Goal: Transaction & Acquisition: Book appointment/travel/reservation

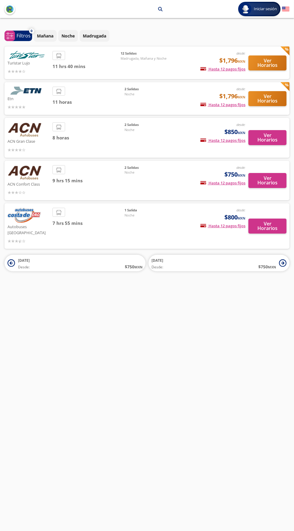
click at [159, 142] on div "2 Salidas Noche" at bounding box center [146, 137] width 42 height 31
click at [148, 140] on div "2 Salidas Noche" at bounding box center [146, 137] width 42 height 31
click at [29, 137] on img at bounding box center [25, 129] width 34 height 15
click at [23, 139] on p "ACN Gran Clase" at bounding box center [29, 140] width 42 height 7
click at [130, 155] on div "ACN Gran Clase desde: $850 MXN Hasta 12 pagos fijos Pagos fijos en compras mayo…" at bounding box center [147, 138] width 285 height 40
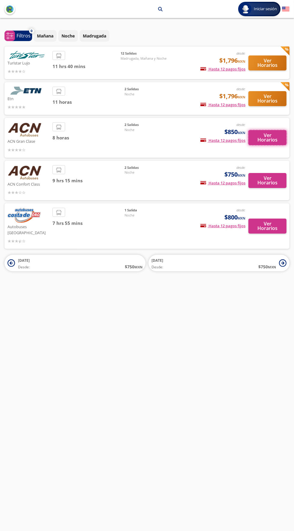
click at [267, 135] on button "Ver Horarios" at bounding box center [267, 137] width 38 height 15
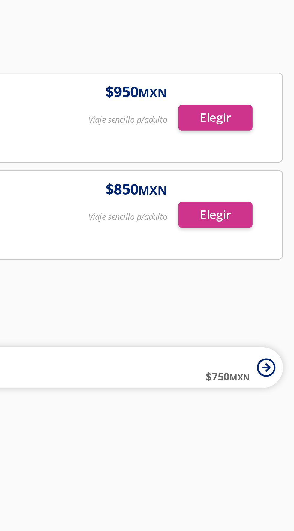
click at [259, 110] on div at bounding box center [147, 108] width 284 height 36
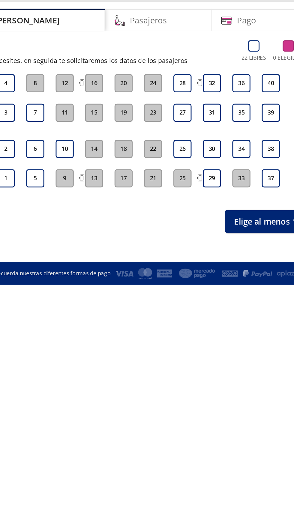
click at [136, 161] on button "17" at bounding box center [137, 161] width 12 height 12
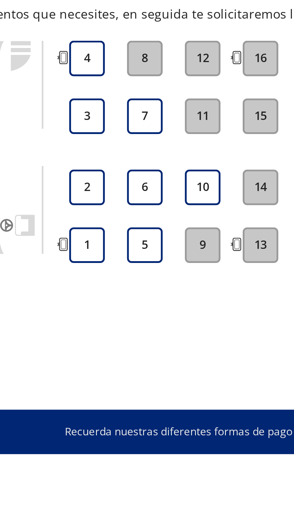
click at [59, 98] on button "4" at bounding box center [59, 98] width 12 height 12
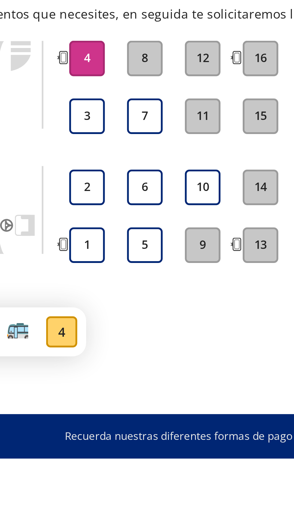
click at [62, 118] on button "3" at bounding box center [59, 117] width 12 height 12
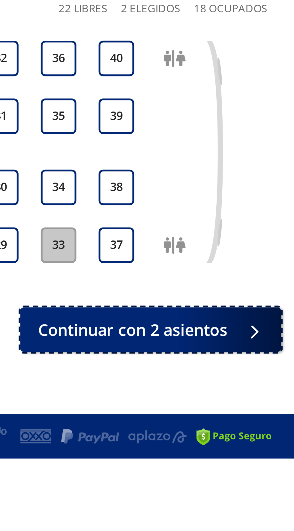
click at [250, 191] on span "Continuar con 2 asientos" at bounding box center [240, 189] width 64 height 8
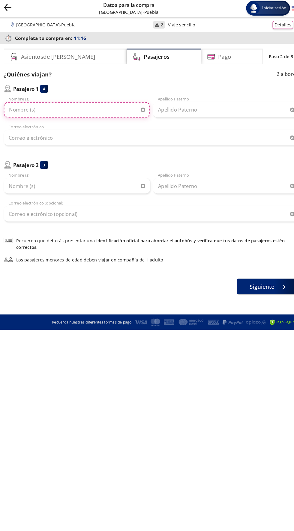
click at [93, 104] on input "Nombre (s)" at bounding box center [75, 107] width 141 height 15
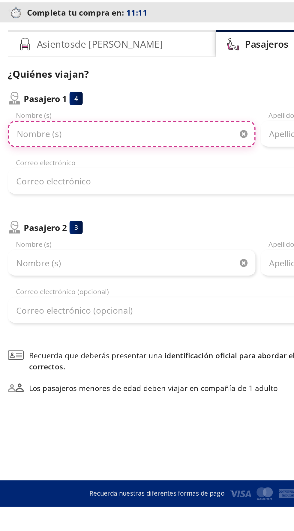
type input "Mayra Elideth"
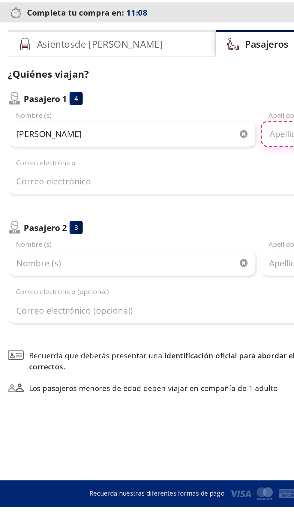
click at [160, 108] on input "Apellido Paterno" at bounding box center [219, 107] width 141 height 15
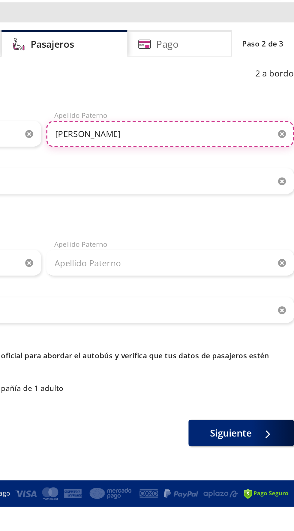
click at [189, 109] on input "Flora Mora" at bounding box center [219, 107] width 141 height 15
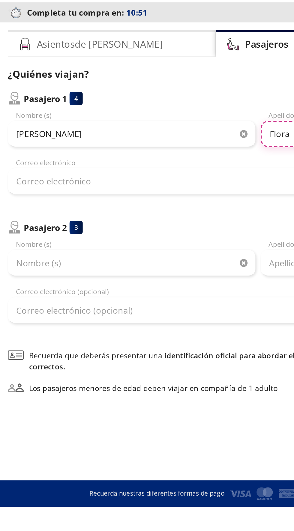
type input "Flora"
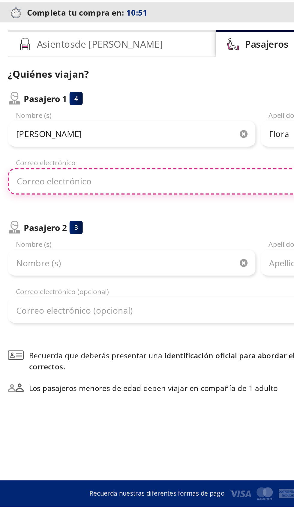
click at [29, 134] on input "Correo electrónico" at bounding box center [147, 134] width 285 height 15
type input "Ing.mayte92@gmail.com"
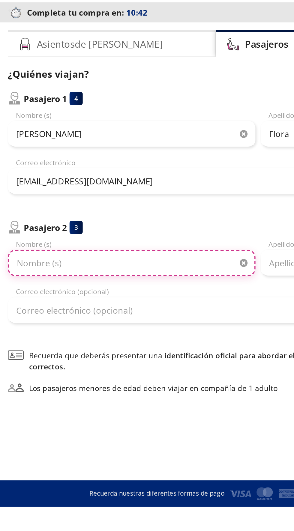
click at [21, 178] on input "Nombre (s)" at bounding box center [75, 180] width 141 height 15
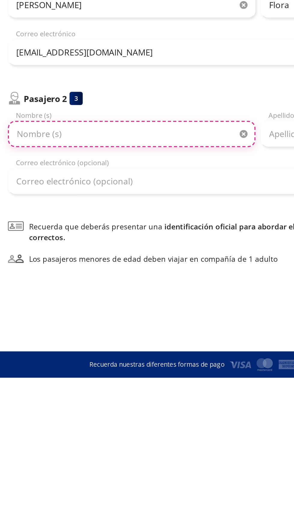
type input "Jesús Alberto"
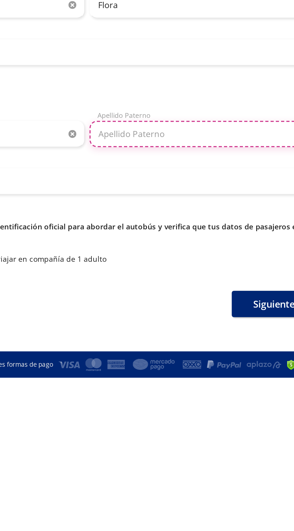
click at [197, 180] on input "Apellido Paterno" at bounding box center [219, 180] width 141 height 15
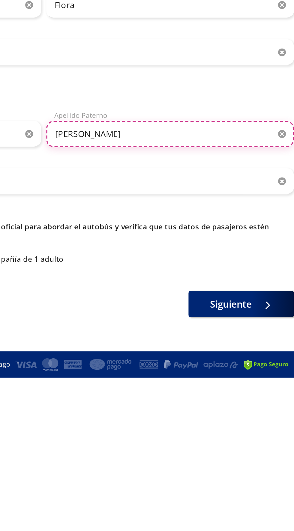
click at [201, 173] on input "Paez Saenz" at bounding box center [219, 180] width 141 height 15
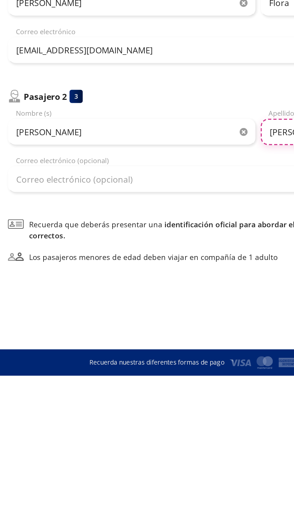
type input "Paez"
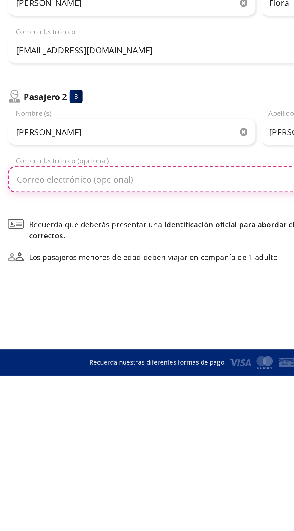
click at [29, 209] on input "Correo electrónico (opcional)" at bounding box center [147, 207] width 285 height 15
type input "Japs"
type input "japs123186@gmail.com"
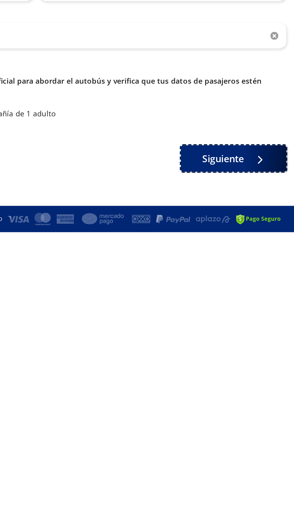
click at [254, 279] on span "Siguiente" at bounding box center [254, 278] width 24 height 8
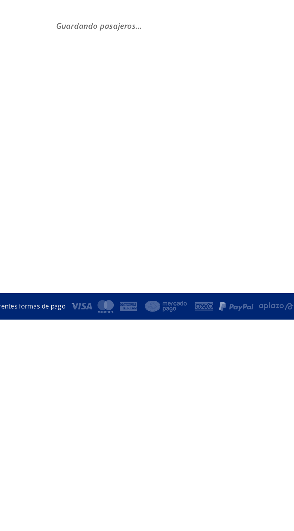
select select "MX"
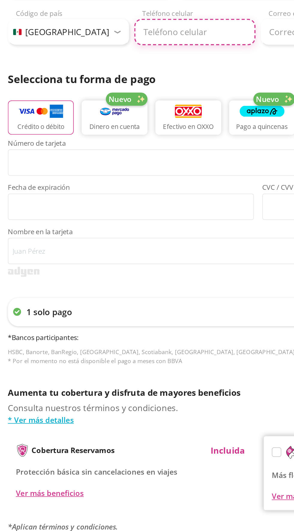
click at [97, 207] on input "Teléfono celular" at bounding box center [111, 205] width 69 height 15
type input "222 584 3140"
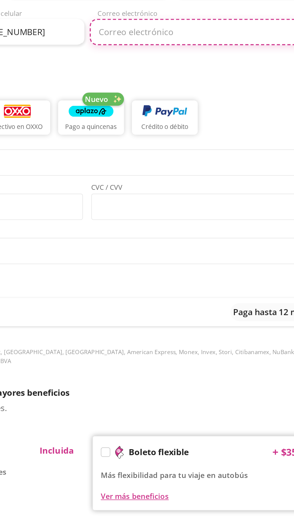
click at [168, 206] on input "Correo electrónico" at bounding box center [219, 205] width 141 height 15
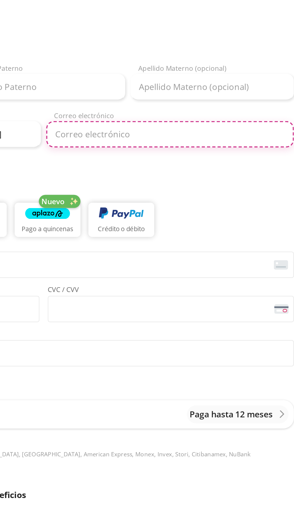
type input "ing.mayte92@gmail.com"
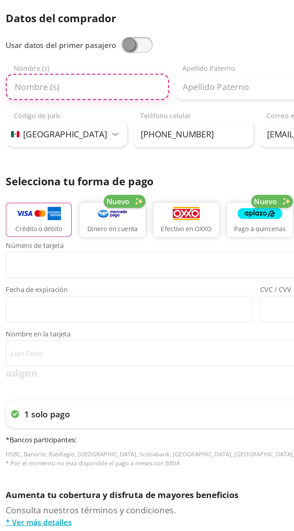
click at [24, 176] on input "Nombre (s)" at bounding box center [51, 178] width 93 height 15
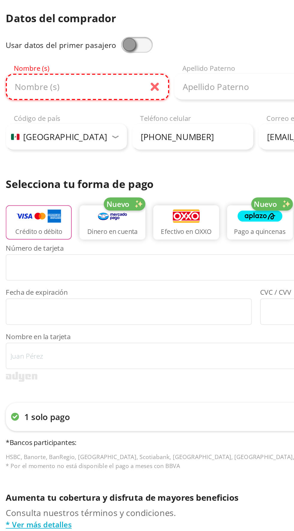
click at [17, 179] on input "Nombre (s)" at bounding box center [51, 178] width 93 height 15
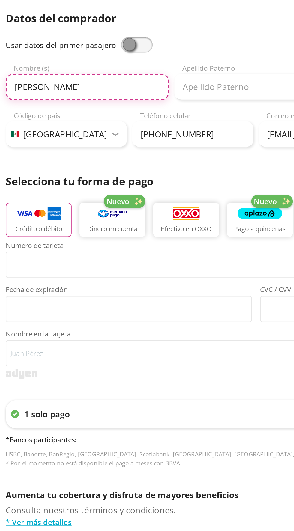
type input "Mayra Elideth"
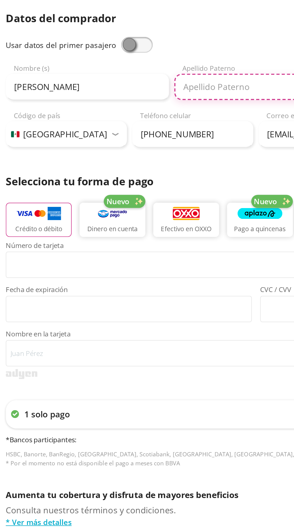
click at [123, 179] on input "Apellido Paterno" at bounding box center [147, 178] width 93 height 15
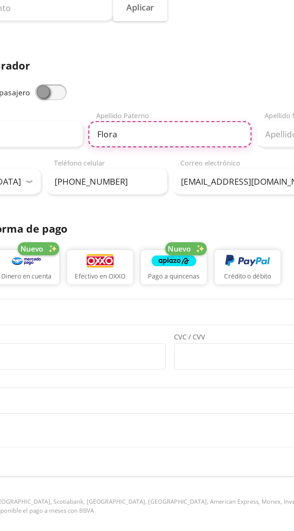
type input "Flora"
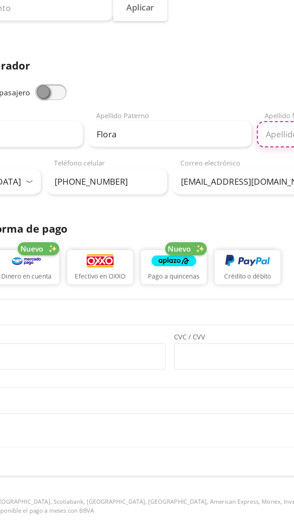
click at [206, 179] on input "Apellido Materno (opcional)" at bounding box center [243, 178] width 93 height 15
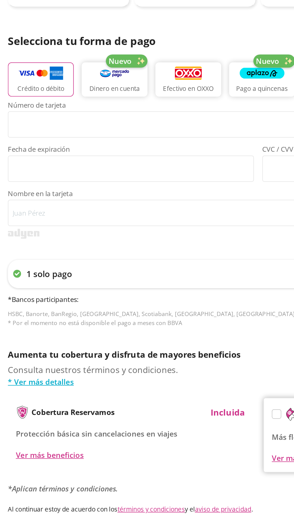
type input "Mora"
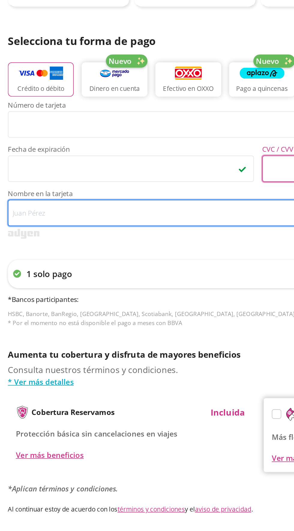
click at [81, 328] on input "Nombre en la tarjeta" at bounding box center [147, 330] width 285 height 15
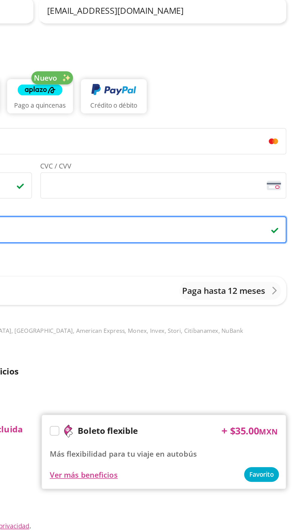
type input "Mayra Elideth Flora Mora"
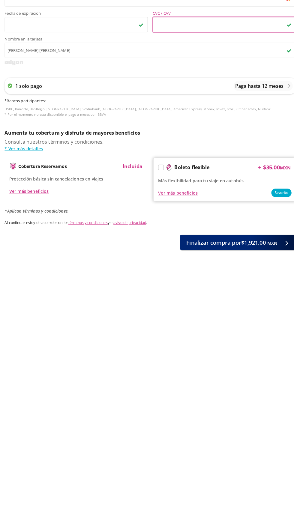
scroll to position [12, 0]
click at [158, 430] on label at bounding box center [157, 432] width 5 height 5
click at [158, 432] on input "Boleto flexible" at bounding box center [157, 434] width 4 height 4
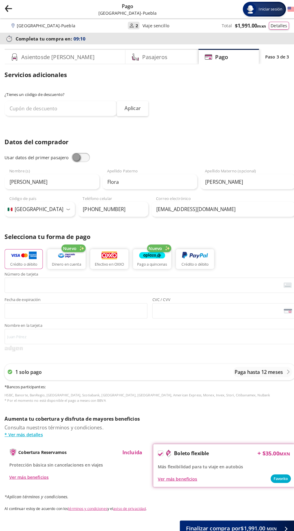
scroll to position [0, 0]
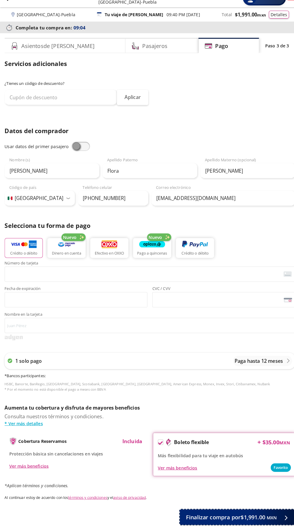
click at [257, 519] on span "Finalizar compra por $1,991.00 MXN" at bounding box center [226, 519] width 89 height 8
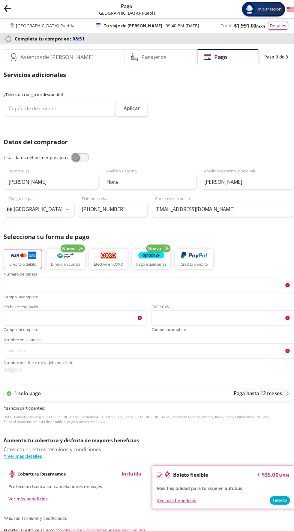
click at [146, 60] on div "Pasajeros" at bounding box center [158, 55] width 71 height 15
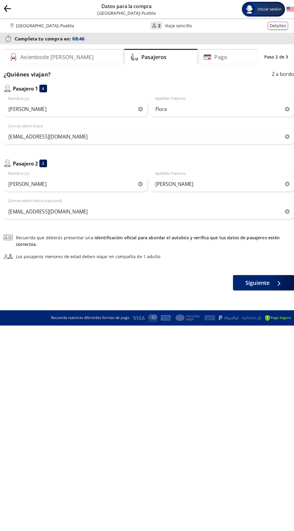
click at [67, 58] on div "Asientos de Ida" at bounding box center [64, 55] width 119 height 15
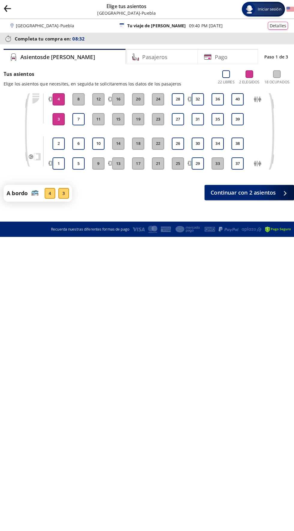
click at [265, 9] on span "Iniciar sesión" at bounding box center [265, 9] width 28 height 6
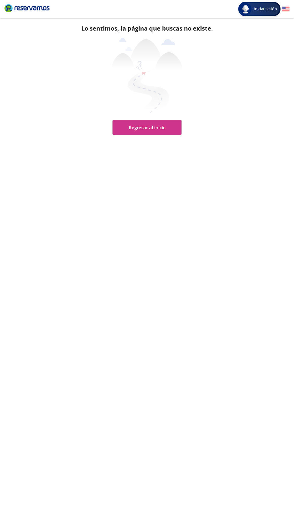
click at [262, 9] on span "Iniciar sesión" at bounding box center [265, 9] width 28 height 6
